Goal: Task Accomplishment & Management: Use online tool/utility

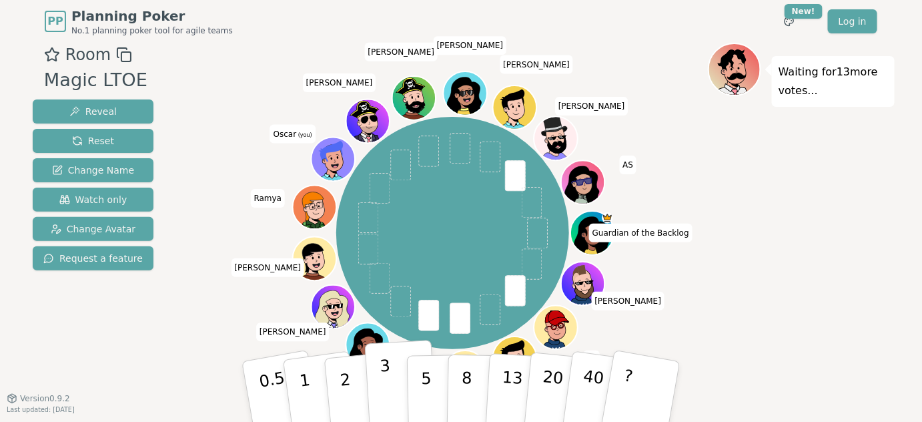
click at [384, 376] on p "3" at bounding box center [387, 392] width 15 height 73
click at [243, 120] on div "Guardian of the Backlog [PERSON_NAME] [PERSON_NAME] [PERSON_NAME] Grei [PERSON_…" at bounding box center [452, 233] width 510 height 332
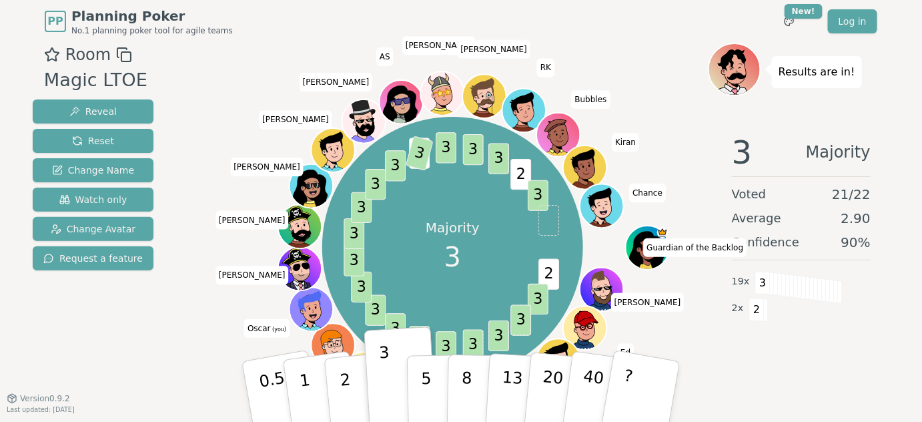
click at [816, 354] on div "3 Majority Voted 21 / 22 Average 2.90 Confidence 90 % 19 x 3 2 x 2" at bounding box center [801, 256] width 187 height 267
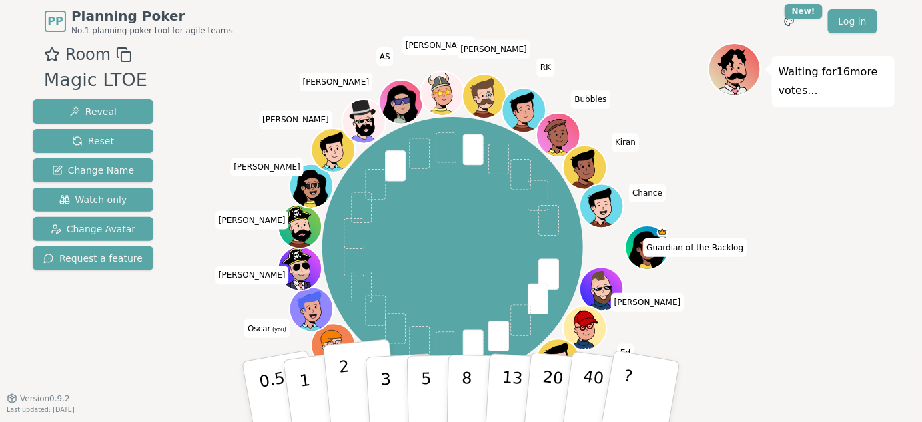
click at [350, 391] on button "2" at bounding box center [361, 392] width 76 height 106
click at [270, 77] on div "Guardian of the Backlog [PERSON_NAME] [PERSON_NAME] [PERSON_NAME] Grei [PERSON_…" at bounding box center [452, 247] width 510 height 361
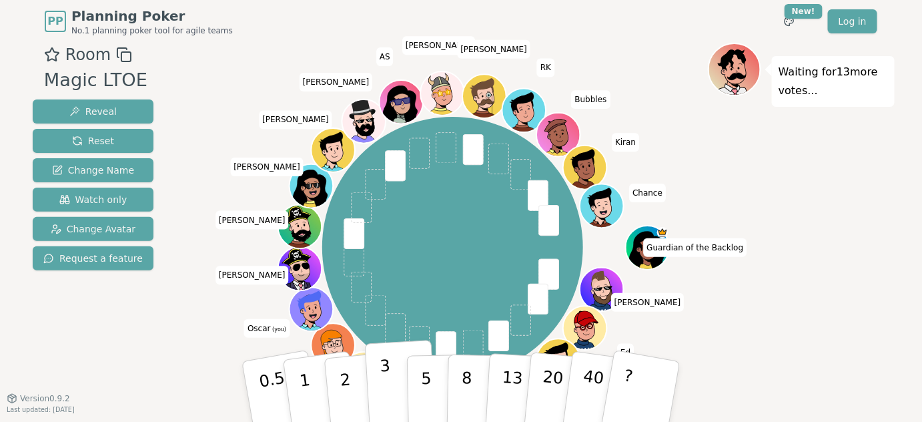
click at [375, 371] on button "3" at bounding box center [401, 392] width 73 height 104
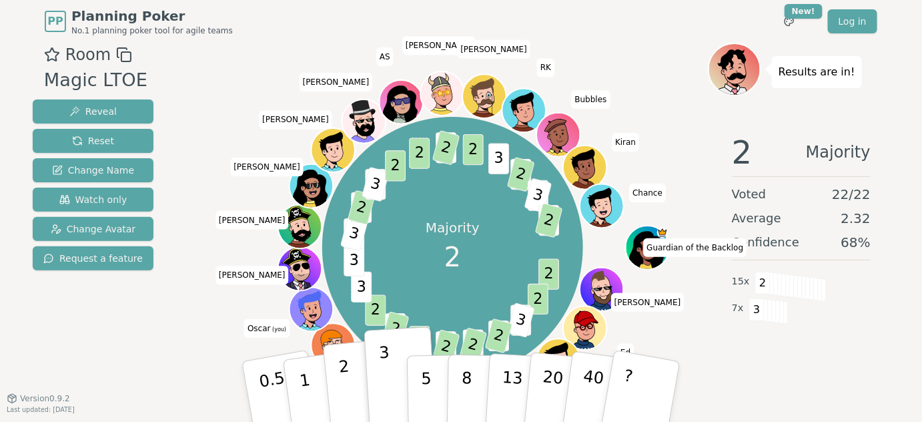
click at [342, 374] on p "2" at bounding box center [346, 393] width 17 height 73
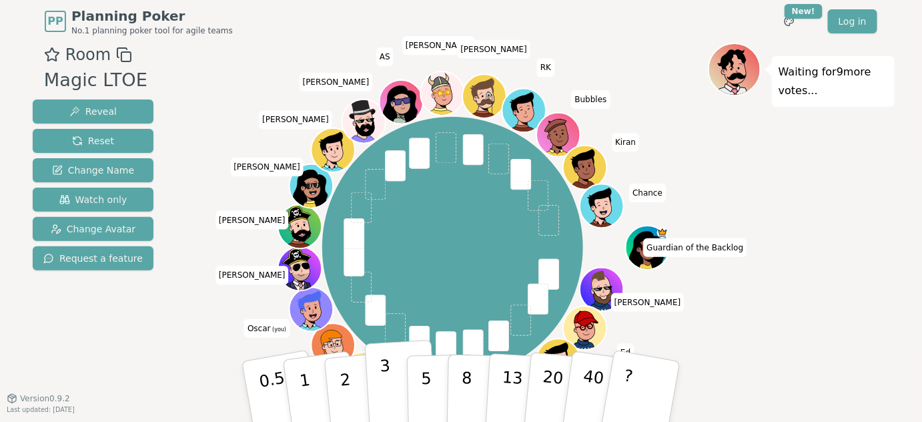
click at [377, 382] on button "3" at bounding box center [401, 392] width 73 height 104
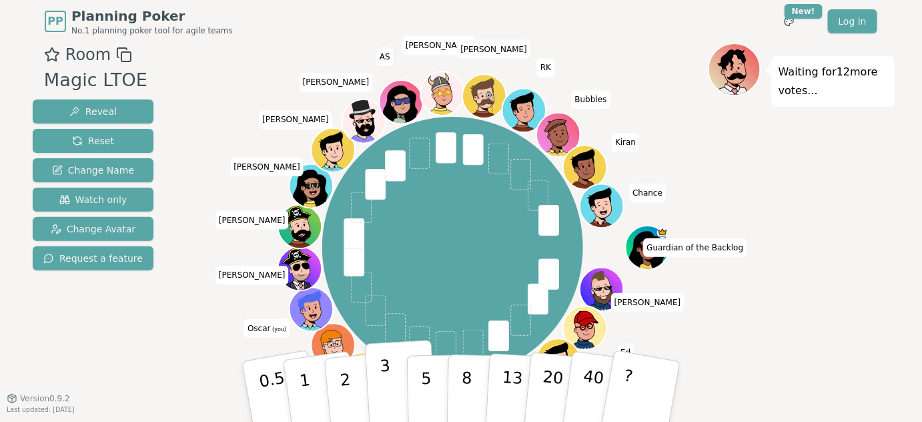
click at [384, 373] on p "3" at bounding box center [387, 392] width 15 height 73
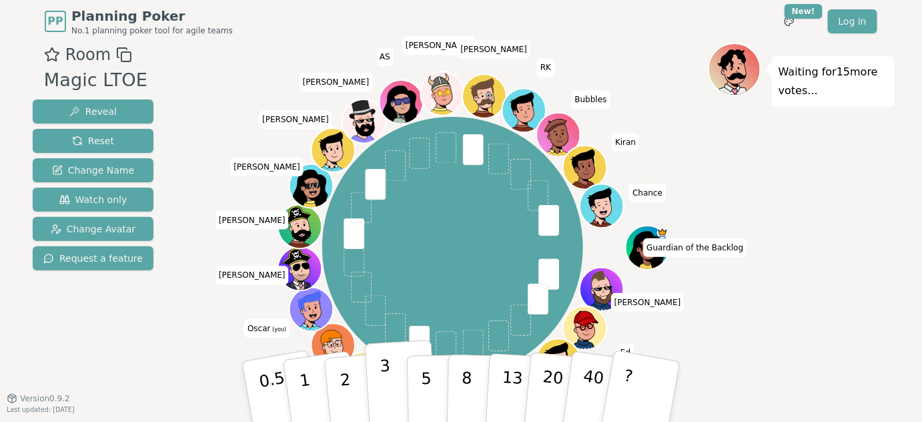
click at [382, 386] on p "3" at bounding box center [387, 392] width 15 height 73
